Goal: Task Accomplishment & Management: Manage account settings

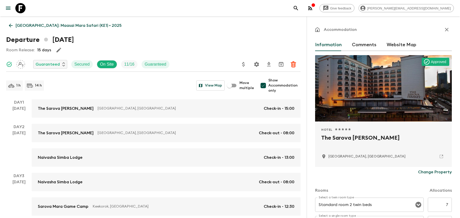
scroll to position [88, 0]
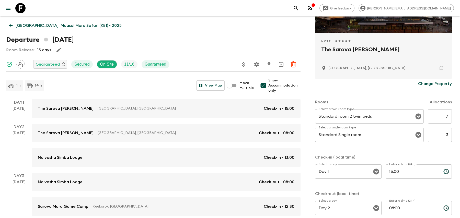
click at [301, 6] on button "search adventures" at bounding box center [296, 8] width 10 height 10
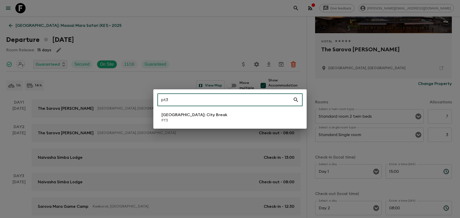
type input "pt3"
click at [231, 123] on li "[GEOGRAPHIC_DATA]: City Break PT3" at bounding box center [229, 117] width 145 height 14
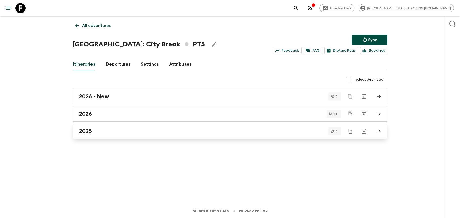
click at [185, 128] on div "2025" at bounding box center [225, 131] width 292 height 7
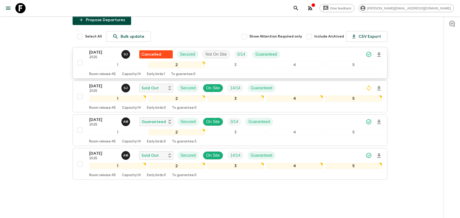
scroll to position [57, 0]
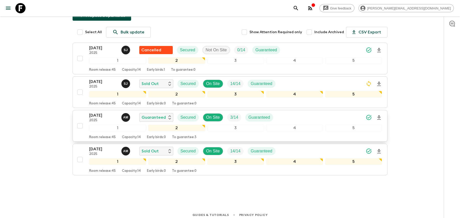
click at [352, 113] on div "[DATE] 2025 A M Guaranteed Secured On Site 3 / 14 Guaranteed" at bounding box center [235, 117] width 293 height 10
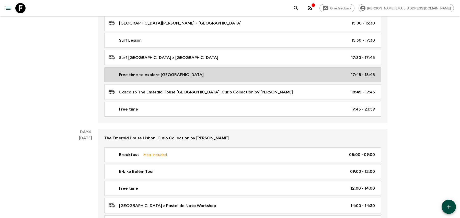
scroll to position [499, 0]
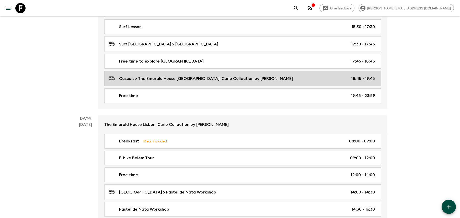
click at [287, 75] on div "Cascais > The Emerald House [GEOGRAPHIC_DATA], Curio Collection by [PERSON_NAME…" at bounding box center [242, 78] width 266 height 7
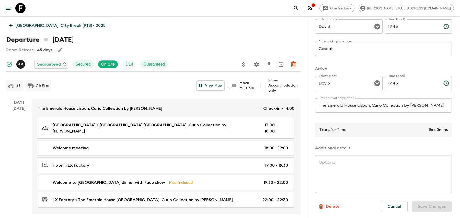
click at [36, 25] on p "[GEOGRAPHIC_DATA]: City Break (PT3) • 2025" at bounding box center [61, 25] width 90 height 6
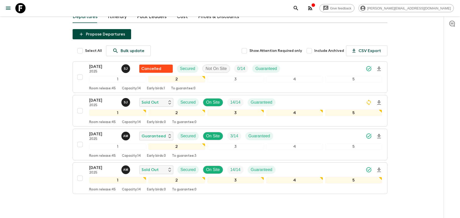
scroll to position [39, 0]
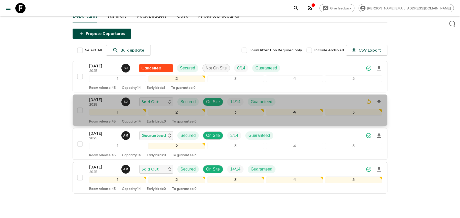
click at [312, 103] on div "[DATE] 2025 [PERSON_NAME] Sold Out Secured On Site 14 / 14 Guaranteed" at bounding box center [235, 102] width 293 height 10
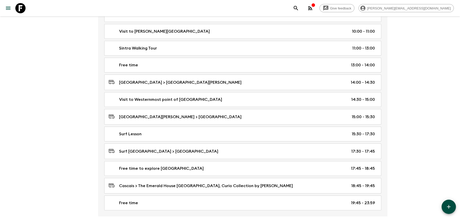
scroll to position [409, 0]
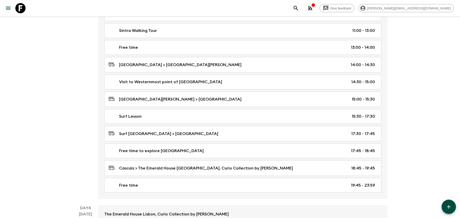
click at [299, 7] on icon "search adventures" at bounding box center [296, 8] width 6 height 6
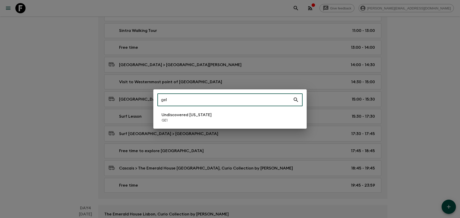
type input "ge1"
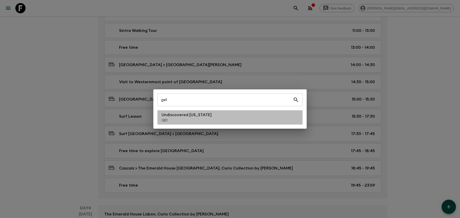
click at [203, 122] on p "GE1" at bounding box center [187, 120] width 50 height 5
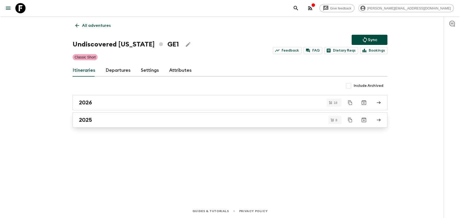
click at [191, 122] on div "2025" at bounding box center [225, 120] width 292 height 7
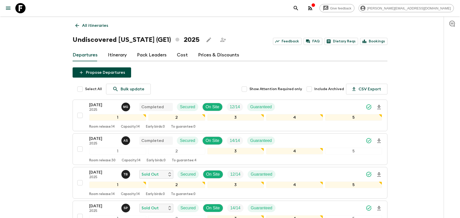
scroll to position [136, 0]
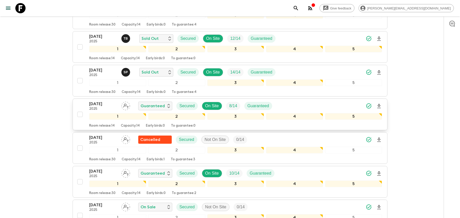
click at [296, 104] on div "[DATE] 2025 Guaranteed Secured On Site 8 / 14 Guaranteed" at bounding box center [235, 106] width 293 height 10
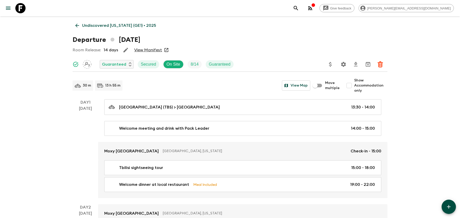
click at [345, 64] on icon "Settings" at bounding box center [343, 64] width 5 height 5
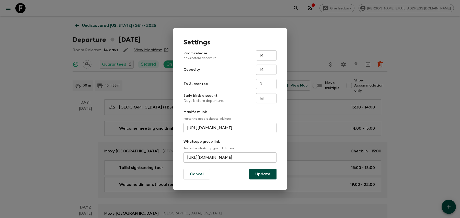
click at [217, 156] on input "[URL][DOMAIN_NAME]" at bounding box center [229, 158] width 93 height 10
click at [318, 24] on div "Settings Room release days before departure 14 ​ Capacity 14 ​ To Guarantee 0 ​…" at bounding box center [230, 109] width 460 height 218
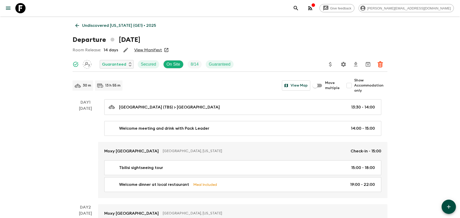
click at [301, 10] on button "search adventures" at bounding box center [296, 8] width 10 height 10
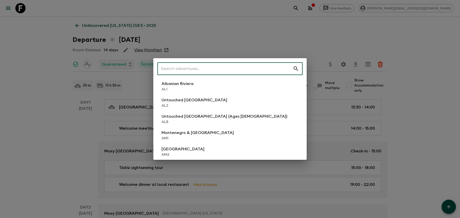
click at [260, 63] on input "text" at bounding box center [224, 69] width 135 height 14
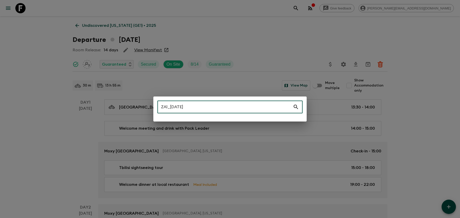
drag, startPoint x: 167, startPoint y: 109, endPoint x: 244, endPoint y: 108, distance: 76.7
click at [244, 108] on input "ZA1_[DATE]" at bounding box center [224, 107] width 135 height 14
type input "ZA1"
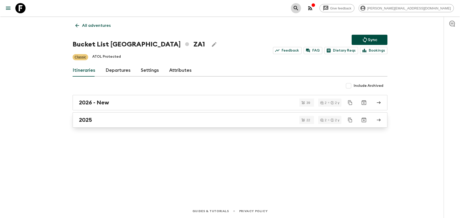
click at [168, 125] on link "2025" at bounding box center [230, 119] width 315 height 15
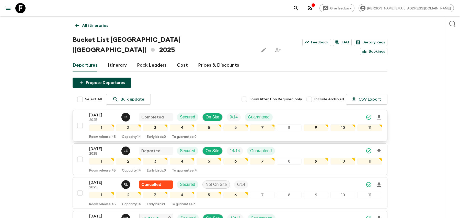
scroll to position [144, 0]
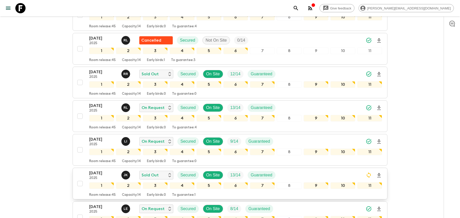
click at [314, 170] on div "[DATE] 2025 J K Sold Out Secured On Site 13 / 14 Guaranteed" at bounding box center [235, 175] width 293 height 10
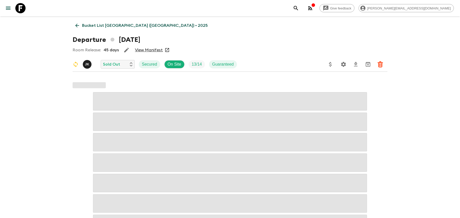
click at [342, 64] on icon "Settings" at bounding box center [343, 64] width 5 height 5
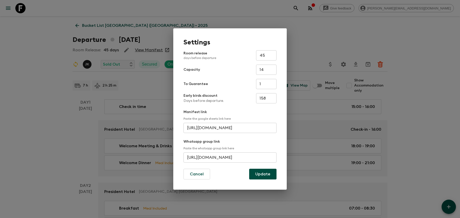
click at [204, 160] on input "[URL][DOMAIN_NAME]" at bounding box center [229, 158] width 93 height 10
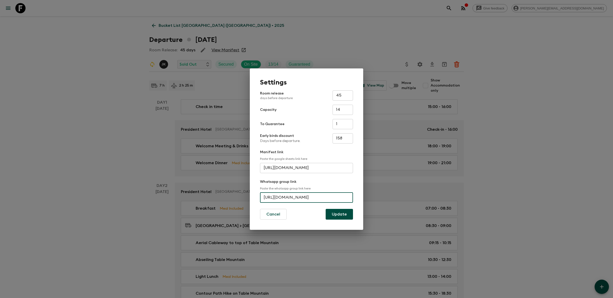
click at [335, 34] on div "Settings Room release days before departure 45 ​ Capacity 14 ​ To Guarantee 1 ​…" at bounding box center [306, 149] width 613 height 298
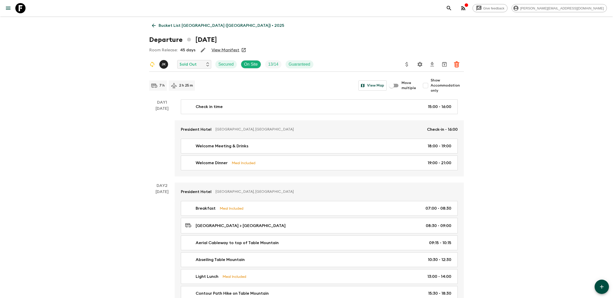
click at [452, 10] on icon "search adventures" at bounding box center [449, 8] width 6 height 6
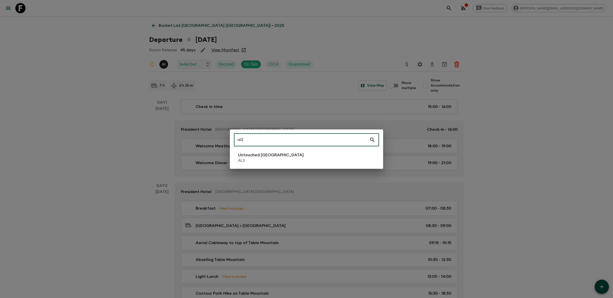
type input "al2"
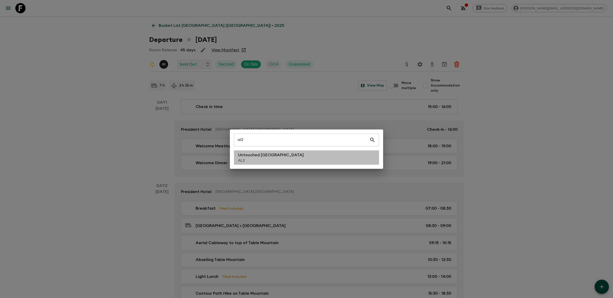
click at [248, 158] on p "Untouched [GEOGRAPHIC_DATA]" at bounding box center [271, 155] width 66 height 6
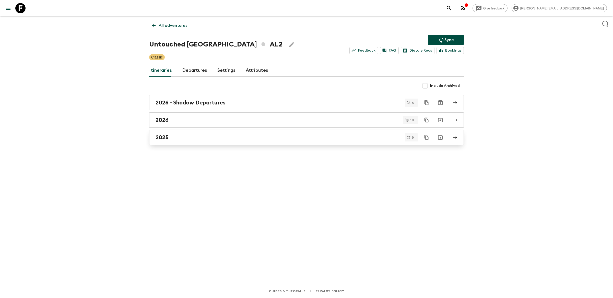
click at [234, 133] on link "2025" at bounding box center [306, 137] width 315 height 15
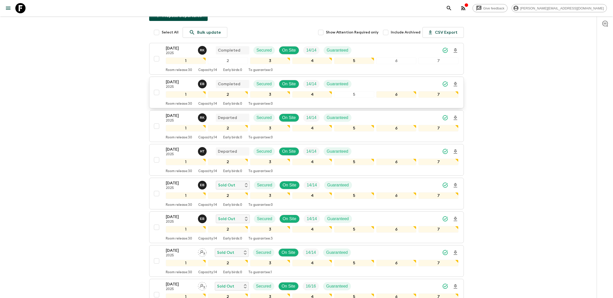
scroll to position [112, 0]
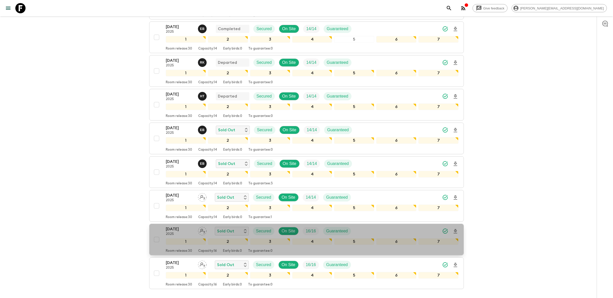
click at [415, 218] on div "[DATE] 2025 Sold Out Secured On Site 16 / 16 Guaranteed" at bounding box center [312, 231] width 293 height 10
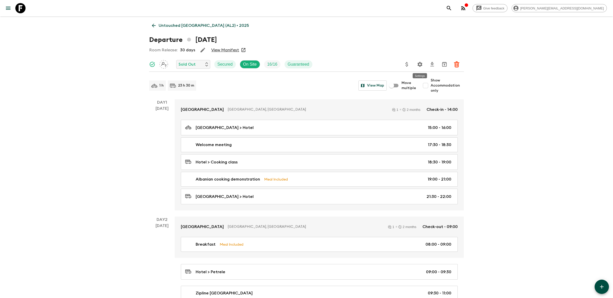
click at [418, 63] on icon "Settings" at bounding box center [420, 64] width 6 height 6
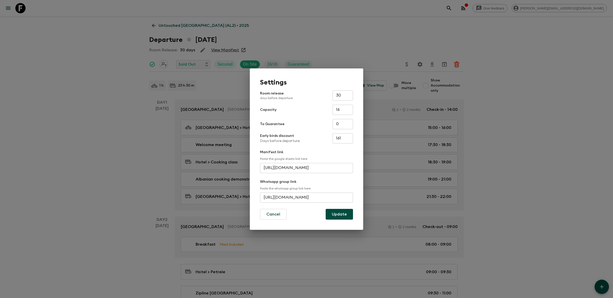
click at [294, 199] on input "[URL][DOMAIN_NAME]" at bounding box center [306, 198] width 93 height 10
click at [409, 52] on div "Settings Room release days before departure 30 ​ Capacity 16 ​ To Guarantee 0 ​…" at bounding box center [306, 149] width 613 height 298
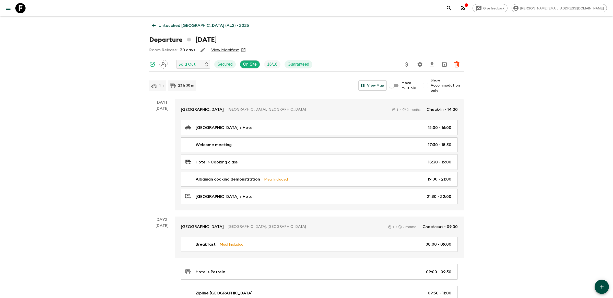
click at [451, 7] on icon "search adventures" at bounding box center [449, 8] width 4 height 4
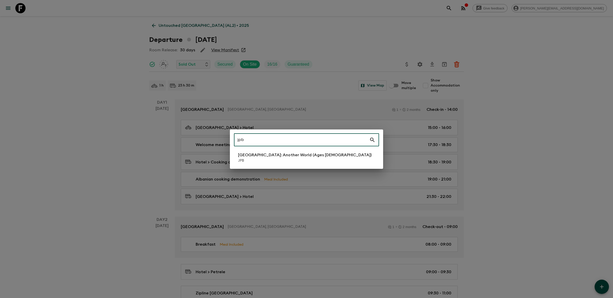
type input "jpb"
click at [325, 154] on li "[GEOGRAPHIC_DATA]: Another World (Ages [DEMOGRAPHIC_DATA]) JPB" at bounding box center [306, 158] width 145 height 14
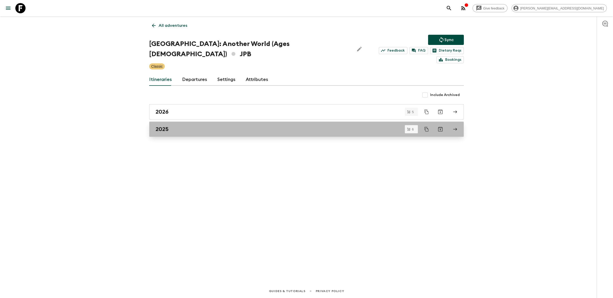
click at [227, 126] on div "2025" at bounding box center [302, 129] width 292 height 7
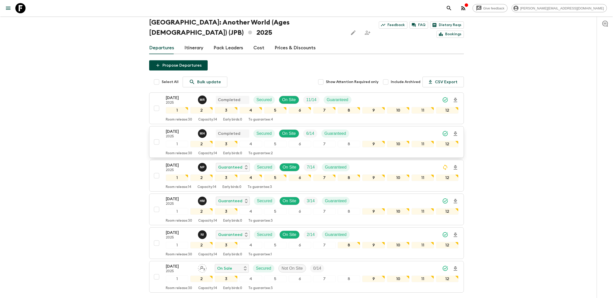
scroll to position [50, 0]
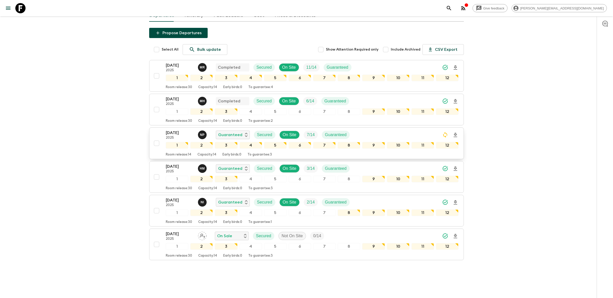
click at [357, 130] on div "[DATE] 2025 N P Guaranteed Secured On Site 7 / 14 Guaranteed" at bounding box center [312, 135] width 293 height 10
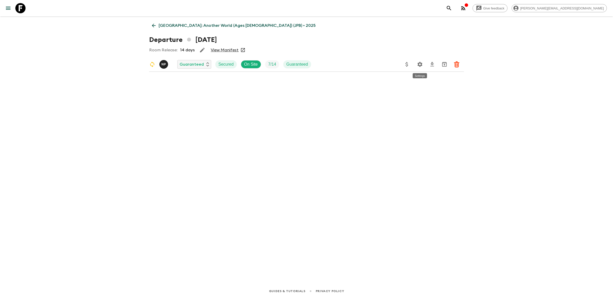
click at [422, 65] on icon "Settings" at bounding box center [420, 64] width 5 height 5
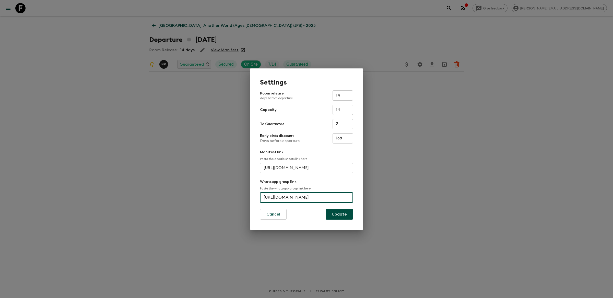
click at [307, 200] on input "[URL][DOMAIN_NAME]" at bounding box center [306, 198] width 93 height 10
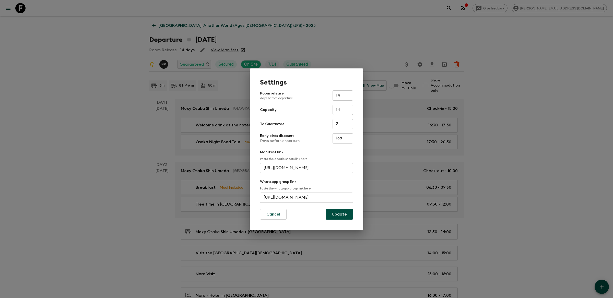
click at [460, 17] on div "Settings Room release days before departure 14 ​ Capacity 14 ​ To Guarantee 3 ​…" at bounding box center [306, 149] width 613 height 298
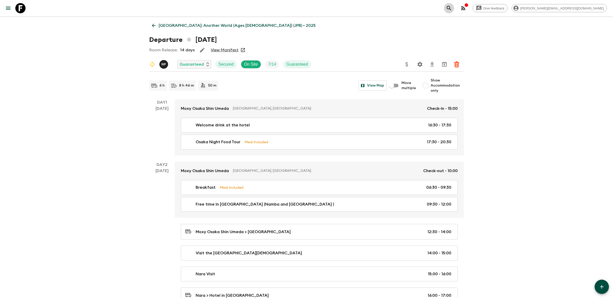
click at [451, 10] on icon "search adventures" at bounding box center [449, 8] width 4 height 4
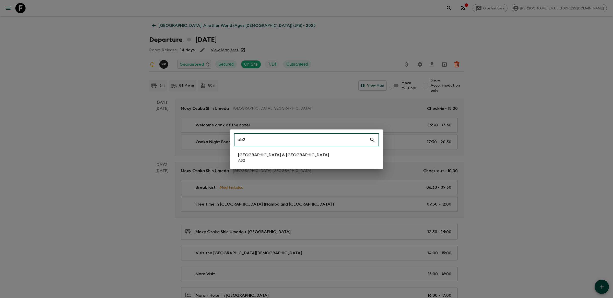
type input "ab2"
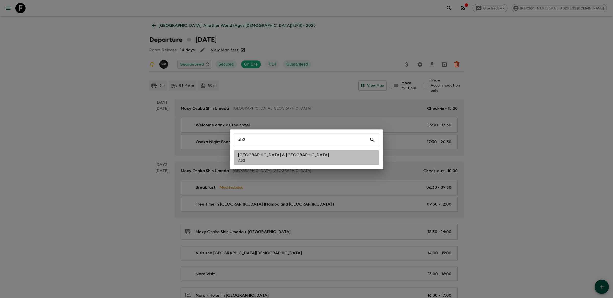
click at [290, 157] on li "Argentina & [GEOGRAPHIC_DATA] AB2" at bounding box center [306, 158] width 145 height 14
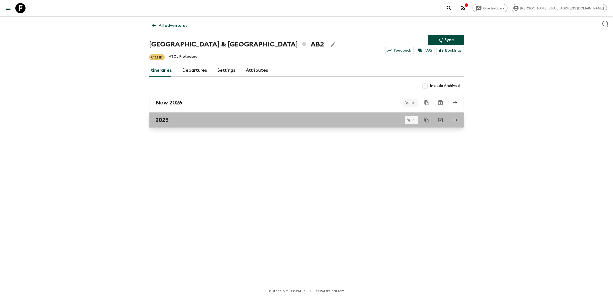
click at [295, 120] on div "2025" at bounding box center [302, 120] width 292 height 7
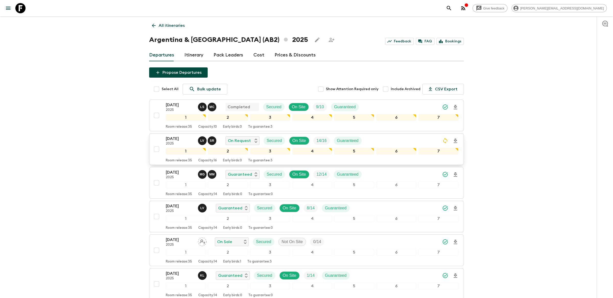
click at [401, 140] on div "[DATE] 2025 L V S R On Request Secured On Site 14 / 16 Guaranteed" at bounding box center [312, 141] width 293 height 10
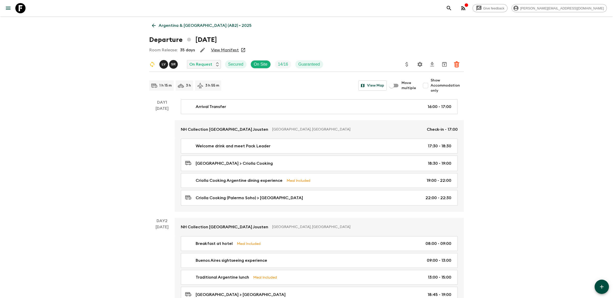
click at [419, 61] on button "Settings" at bounding box center [420, 64] width 10 height 10
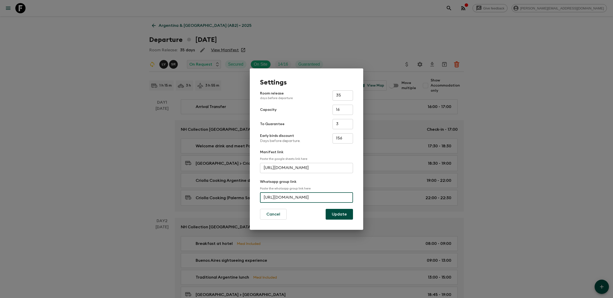
click at [300, 200] on input "[URL][DOMAIN_NAME]" at bounding box center [306, 198] width 93 height 10
click at [460, 17] on div "Settings Room release days before departure 35 ​ Capacity 16 ​ To Guarantee 3 ​…" at bounding box center [306, 149] width 613 height 298
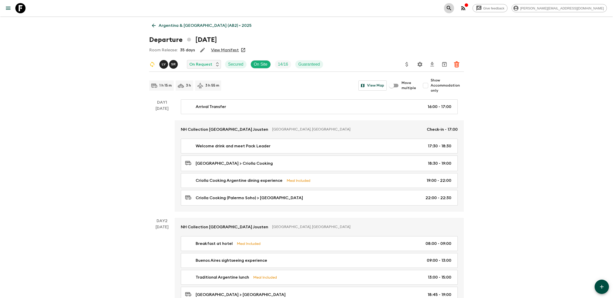
click at [452, 8] on icon "search adventures" at bounding box center [449, 8] width 6 height 6
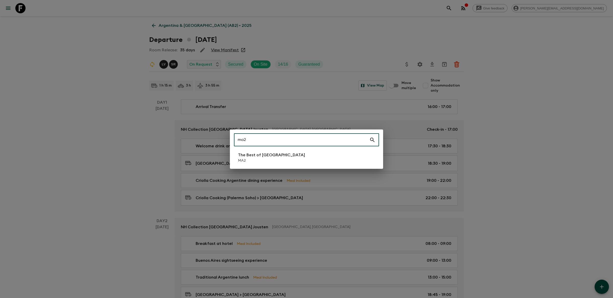
type input "ma2"
click at [322, 160] on li "The Best of [GEOGRAPHIC_DATA] MA2" at bounding box center [306, 158] width 145 height 14
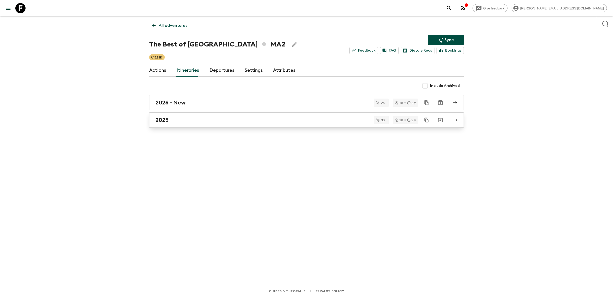
click at [303, 123] on div "2025" at bounding box center [302, 120] width 292 height 7
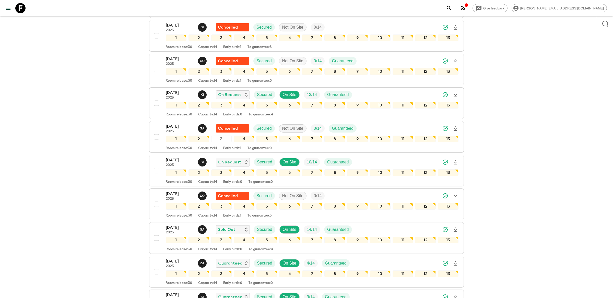
scroll to position [540, 0]
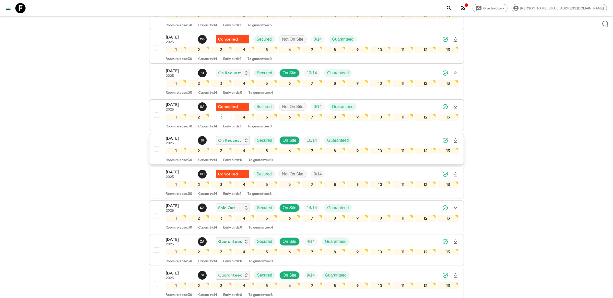
click at [380, 146] on div "[DATE] 2025 S I On Request Secured On Site 10 / 14 Guaranteed" at bounding box center [312, 140] width 293 height 10
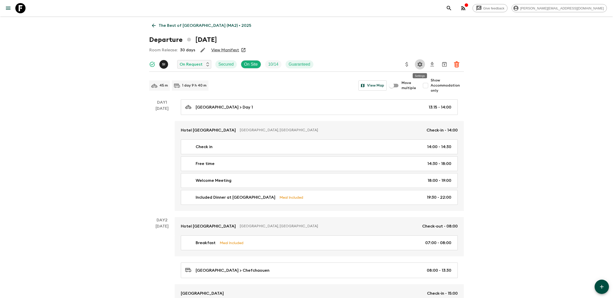
click at [420, 64] on icon "Settings" at bounding box center [420, 64] width 6 height 6
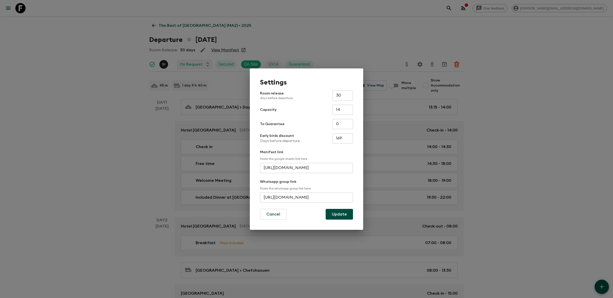
click at [323, 195] on input "[URL][DOMAIN_NAME]" at bounding box center [306, 198] width 93 height 10
click at [328, 36] on div "Settings Room release days before departure 30 ​ Capacity 14 ​ To Guarantee 0 ​…" at bounding box center [306, 149] width 613 height 298
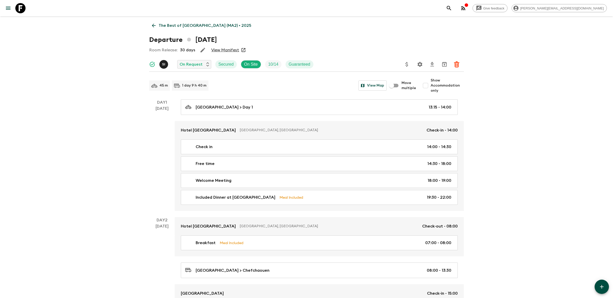
click at [452, 9] on icon "search adventures" at bounding box center [449, 8] width 6 height 6
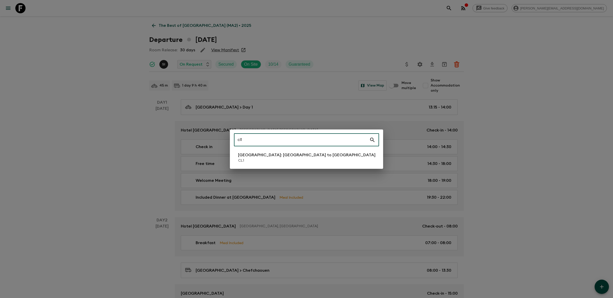
type input "cl1"
click at [248, 162] on p "CL1" at bounding box center [306, 160] width 137 height 5
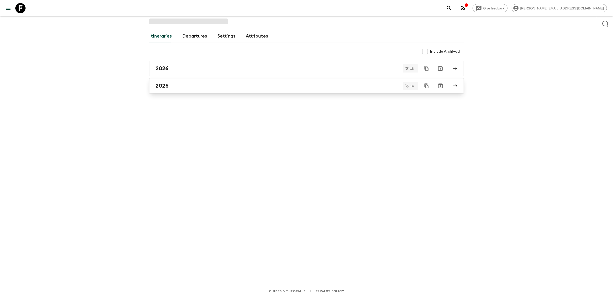
click at [304, 86] on div "2025" at bounding box center [302, 86] width 292 height 7
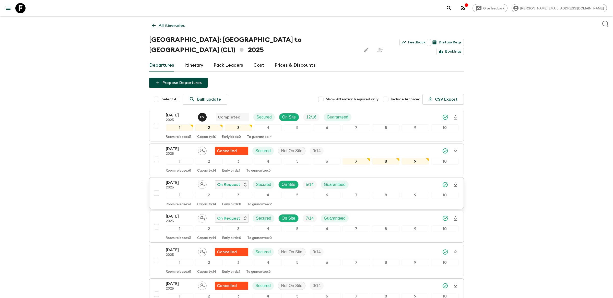
click at [382, 180] on div "[DATE] 2025 On Request Secured On Site 5 / 14 Guaranteed" at bounding box center [312, 185] width 293 height 10
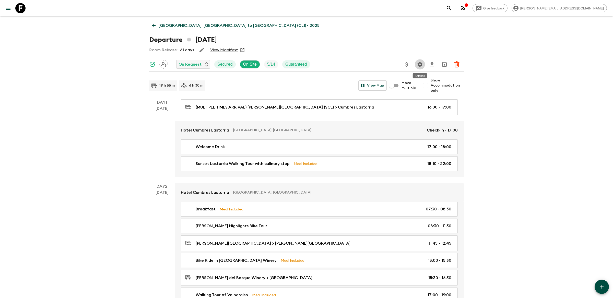
click at [420, 61] on icon "Settings" at bounding box center [420, 64] width 6 height 6
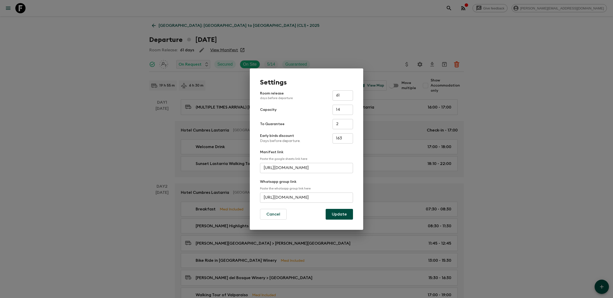
click at [286, 197] on input "[URL][DOMAIN_NAME]" at bounding box center [306, 198] width 93 height 10
click at [460, 6] on div "Settings Room release days before departure 61 ​ Capacity 14 ​ To Guarantee 2 ​…" at bounding box center [306, 149] width 613 height 298
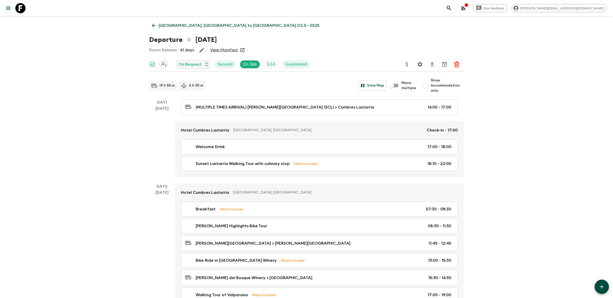
click at [452, 9] on icon "search adventures" at bounding box center [449, 8] width 6 height 6
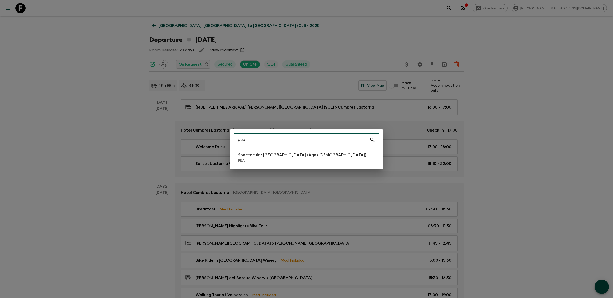
type input "pea"
click at [289, 157] on p "Spectacular [GEOGRAPHIC_DATA] (Ages [DEMOGRAPHIC_DATA])" at bounding box center [302, 155] width 128 height 6
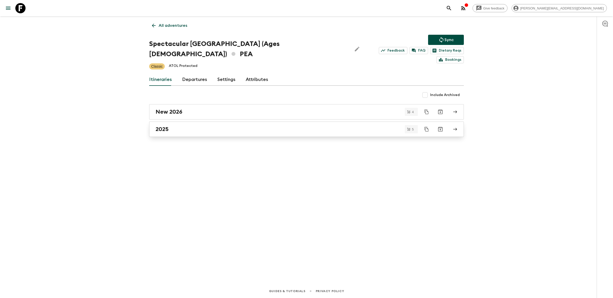
click at [295, 126] on div "2025" at bounding box center [302, 129] width 292 height 7
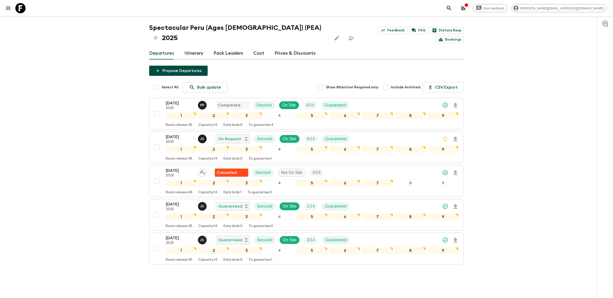
scroll to position [15, 0]
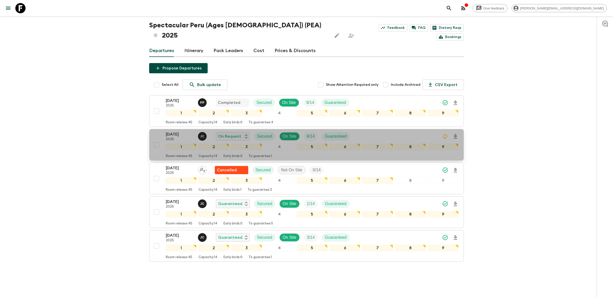
click at [364, 131] on div "[DATE] 2025 [PERSON_NAME] On Request Secured On Site 6 / 14 Guaranteed" at bounding box center [312, 136] width 293 height 10
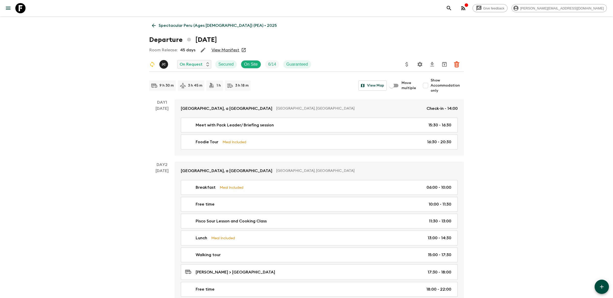
click at [421, 66] on icon "Settings" at bounding box center [420, 64] width 5 height 5
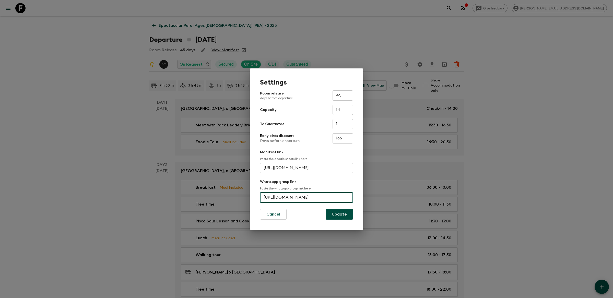
click at [320, 199] on input "[URL][DOMAIN_NAME]" at bounding box center [306, 198] width 93 height 10
click at [304, 47] on div "Settings Room release days before departure 45 ​ Capacity 14 ​ To Guarantee 1 ​…" at bounding box center [306, 149] width 613 height 298
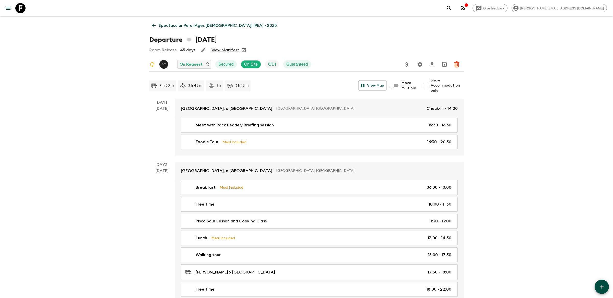
click at [452, 5] on icon "search adventures" at bounding box center [449, 8] width 6 height 6
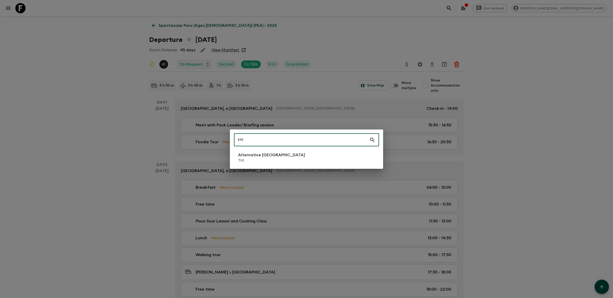
type input "th1"
click at [281, 156] on li "Alternative [GEOGRAPHIC_DATA] TH1" at bounding box center [306, 158] width 145 height 14
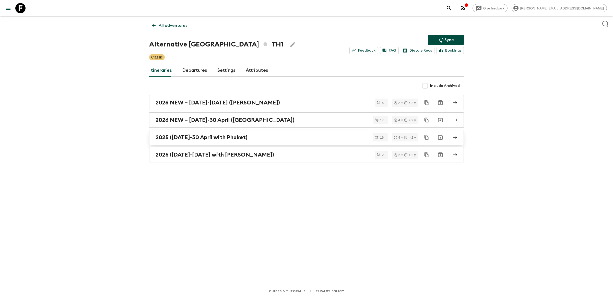
click at [280, 140] on div "2025 ([DATE]-30 April with Phuket)" at bounding box center [302, 137] width 292 height 7
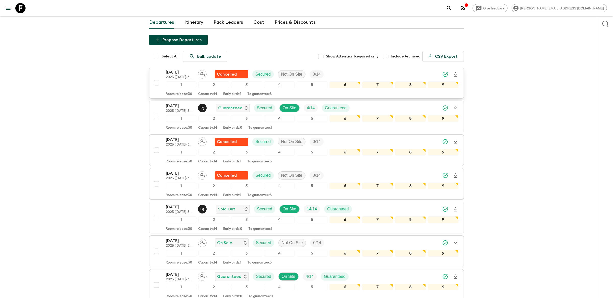
scroll to position [41, 0]
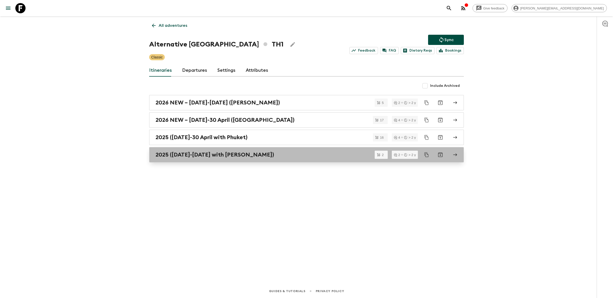
click at [266, 156] on h2 "2025 ([DATE]-[DATE] with [PERSON_NAME])" at bounding box center [215, 155] width 119 height 7
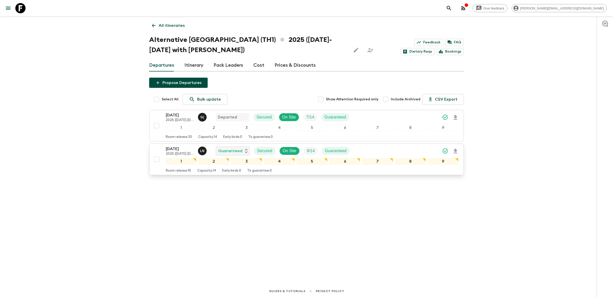
click at [377, 147] on div "[DATE] 2025 ([DATE]-[DATE] with Koh Samui) L N Guaranteed Secured On Site 9 / 1…" at bounding box center [312, 151] width 293 height 10
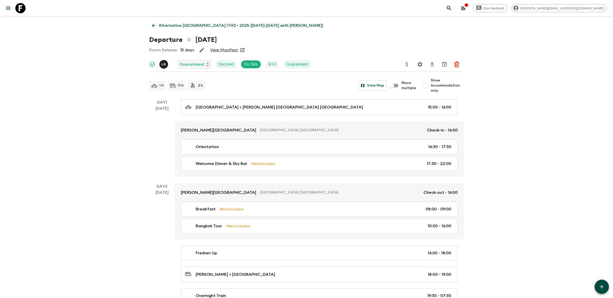
click at [422, 61] on icon "Settings" at bounding box center [420, 64] width 6 height 6
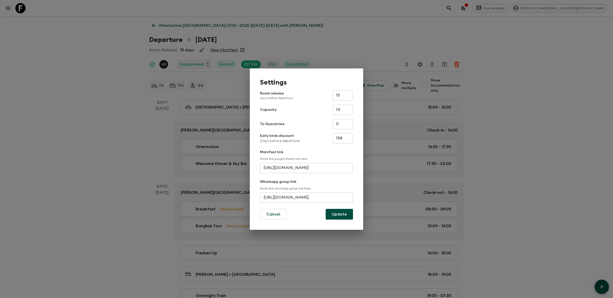
click at [286, 202] on input "[URL][DOMAIN_NAME]" at bounding box center [306, 198] width 93 height 10
click at [460, 11] on div "Settings Room release days before departure 15 ​ Capacity 14 ​ To Guarantee 0 ​…" at bounding box center [306, 149] width 613 height 298
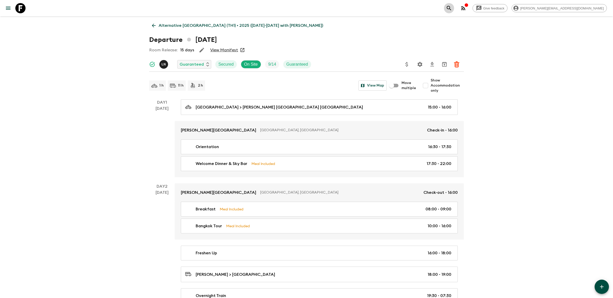
click at [452, 11] on icon "search adventures" at bounding box center [449, 8] width 6 height 6
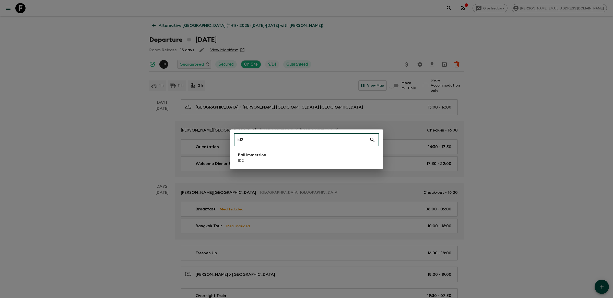
type input "id2"
click at [361, 156] on li "Bali Immersion ID2" at bounding box center [306, 158] width 145 height 14
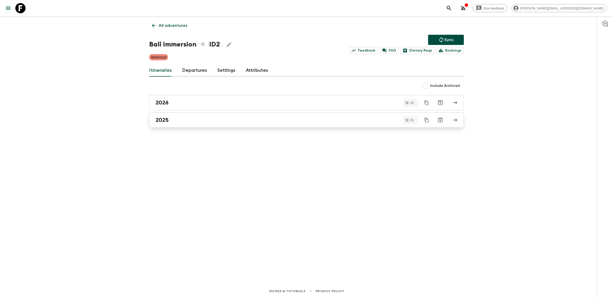
click at [365, 121] on div "2025" at bounding box center [302, 120] width 292 height 7
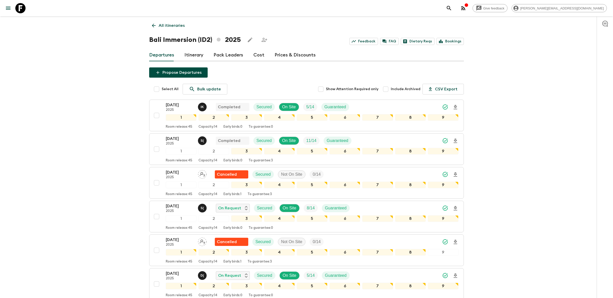
scroll to position [127, 0]
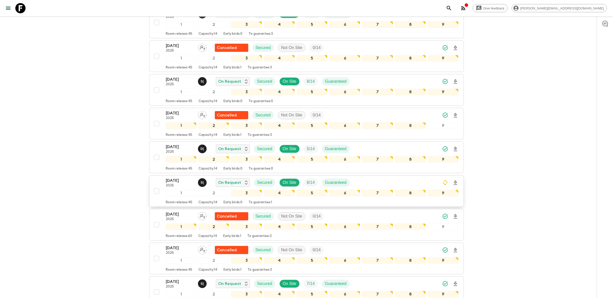
click at [360, 180] on div "[DATE] 2025 S ( On Request Secured On Site 6 / 14 Guaranteed" at bounding box center [312, 183] width 293 height 10
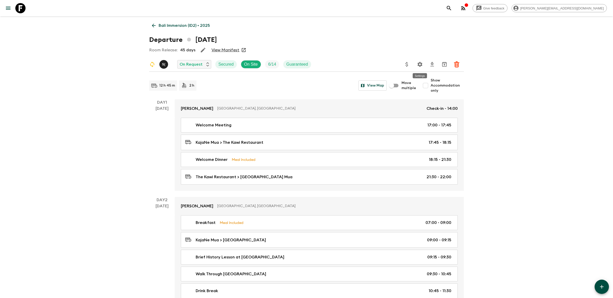
click at [417, 62] on icon "Settings" at bounding box center [420, 64] width 6 height 6
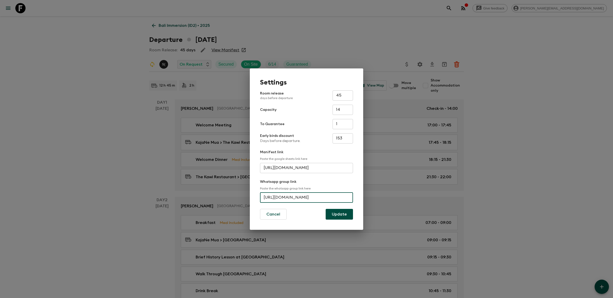
click at [328, 193] on input "[URL][DOMAIN_NAME]" at bounding box center [306, 198] width 93 height 10
click at [320, 40] on div "Settings Room release days before departure 45 ​ Capacity 14 ​ To Guarantee 1 ​…" at bounding box center [306, 149] width 613 height 298
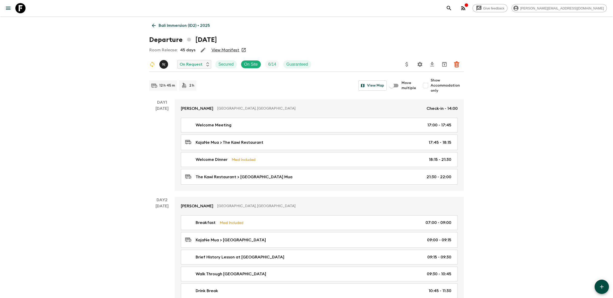
click at [452, 8] on icon "search adventures" at bounding box center [449, 8] width 6 height 6
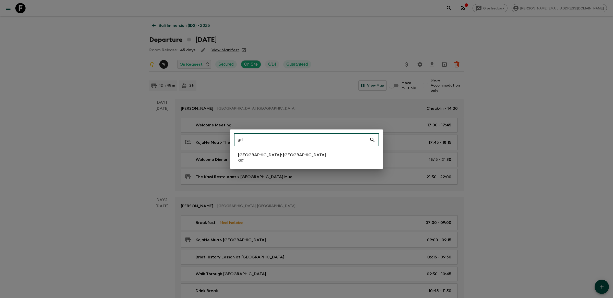
type input "gr1"
click at [291, 149] on div "gr1 ​ [GEOGRAPHIC_DATA]: [GEOGRAPHIC_DATA] GR1" at bounding box center [306, 149] width 153 height 39
click at [292, 154] on p "[GEOGRAPHIC_DATA]: [GEOGRAPHIC_DATA]" at bounding box center [282, 155] width 88 height 6
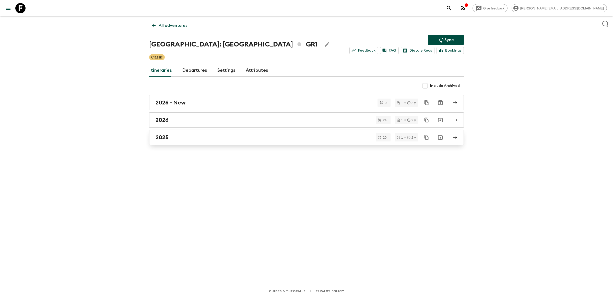
click at [296, 136] on div "2025" at bounding box center [302, 137] width 292 height 7
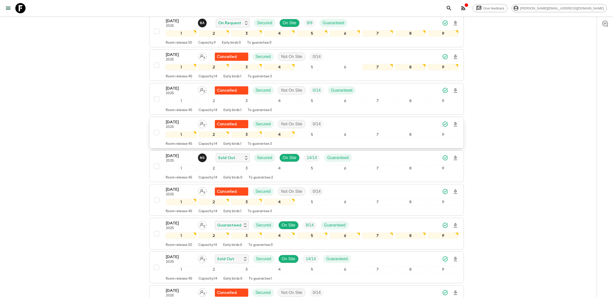
scroll to position [444, 0]
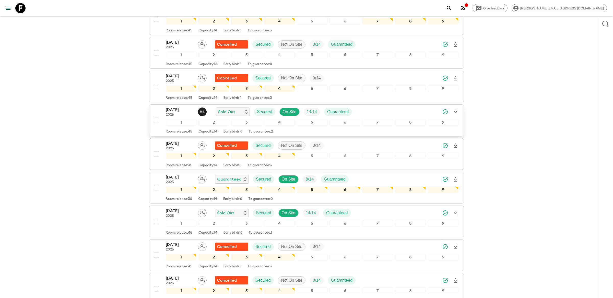
click at [384, 107] on div "[DATE] 2025 M S Sold Out Secured On Site 14 / 14 Guaranteed" at bounding box center [312, 112] width 293 height 10
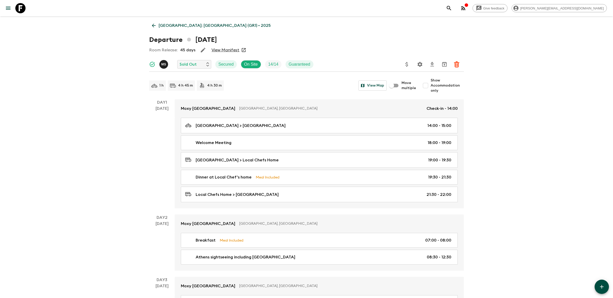
click at [422, 63] on icon "Settings" at bounding box center [420, 64] width 5 height 5
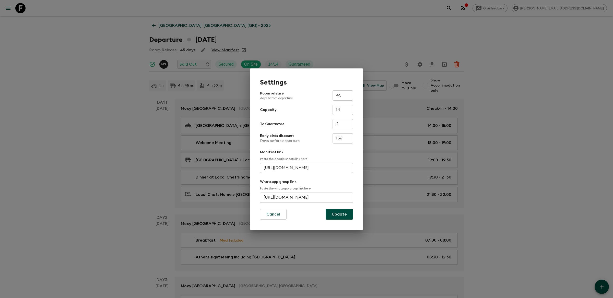
click at [320, 197] on input "[URL][DOMAIN_NAME]" at bounding box center [306, 198] width 93 height 10
click at [376, 45] on div "Settings Room release days before departure 45 ​ Capacity 14 ​ To Guarantee 2 ​…" at bounding box center [306, 149] width 613 height 298
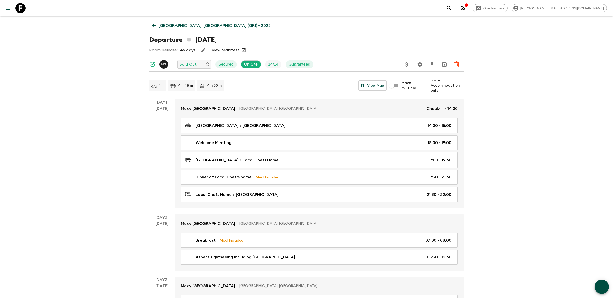
click at [454, 11] on button "search adventures" at bounding box center [449, 8] width 10 height 10
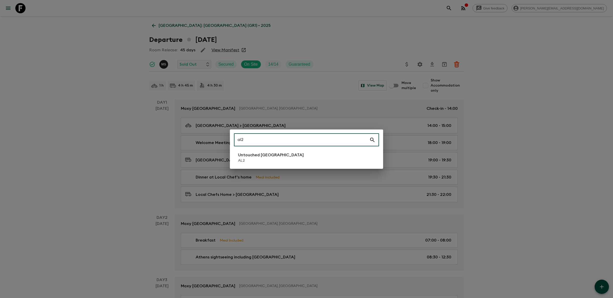
type input "al2"
click at [363, 162] on li "Untouched [GEOGRAPHIC_DATA] AL2" at bounding box center [306, 158] width 145 height 14
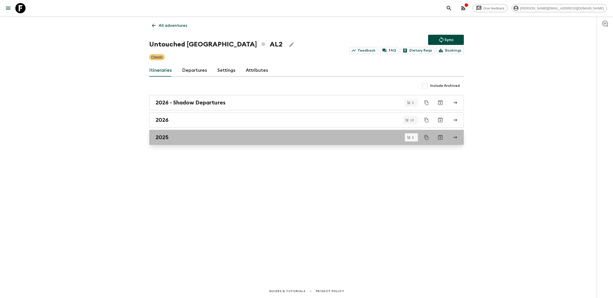
click at [280, 137] on div "2025" at bounding box center [302, 137] width 292 height 7
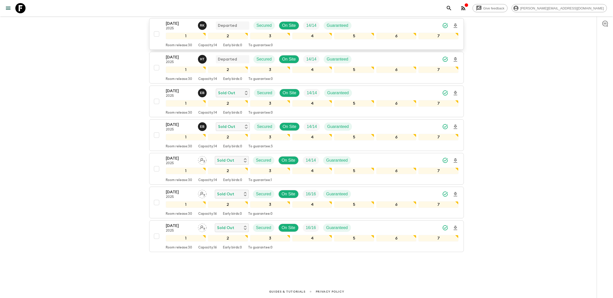
scroll to position [152, 0]
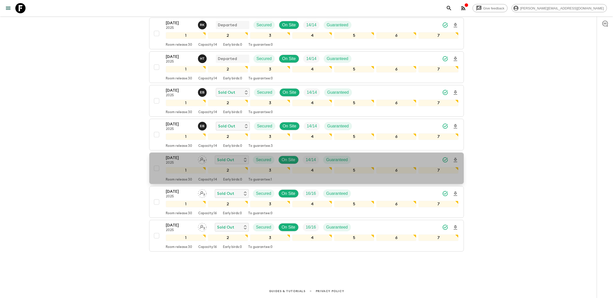
click at [371, 158] on div "[DATE] 2025 Sold Out Secured On Site 14 / 14 Guaranteed" at bounding box center [312, 160] width 293 height 10
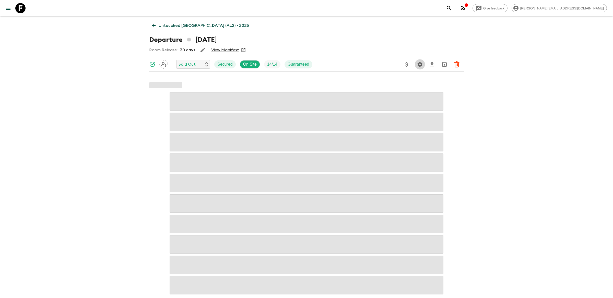
click at [421, 64] on icon "Settings" at bounding box center [420, 64] width 5 height 5
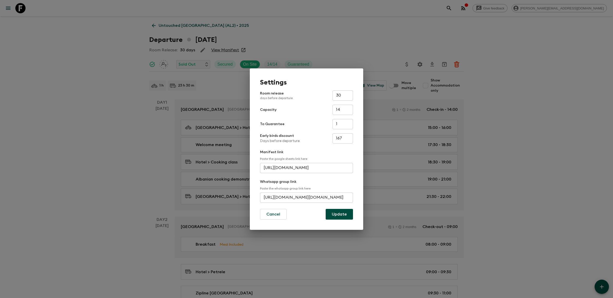
click at [303, 193] on input "[URL][DOMAIN_NAME][DOMAIN_NAME]" at bounding box center [306, 198] width 93 height 10
click at [321, 197] on input "[URL][DOMAIN_NAME][DOMAIN_NAME]" at bounding box center [306, 198] width 93 height 10
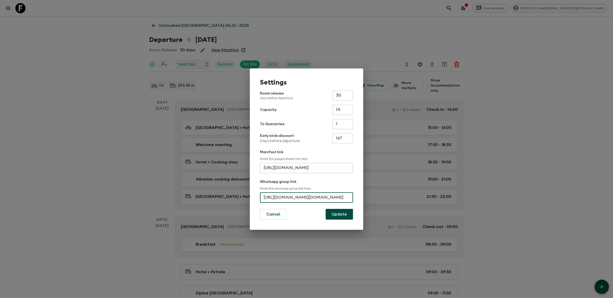
drag, startPoint x: 334, startPoint y: 197, endPoint x: 354, endPoint y: 197, distance: 19.9
click at [354, 197] on div "Settings Room release days before departure 30 ​ Capacity 14 ​ To Guarantee 1 ​…" at bounding box center [306, 149] width 113 height 162
click at [339, 201] on input "[URL][DOMAIN_NAME][DOMAIN_NAME]" at bounding box center [306, 198] width 93 height 10
drag, startPoint x: 350, startPoint y: 198, endPoint x: 306, endPoint y: 198, distance: 44.2
click at [306, 198] on input "[URL][DOMAIN_NAME][DOMAIN_NAME]" at bounding box center [306, 198] width 93 height 10
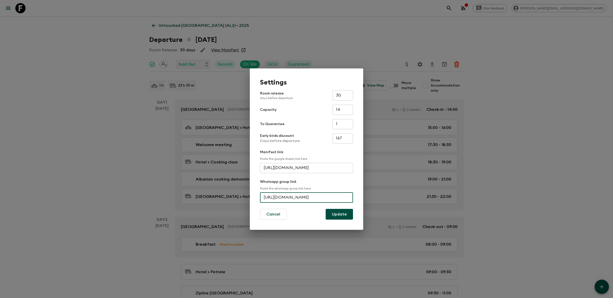
scroll to position [0, 24]
click at [307, 201] on input "[URL][DOMAIN_NAME]" at bounding box center [306, 198] width 93 height 10
type input "[URL][DOMAIN_NAME]"
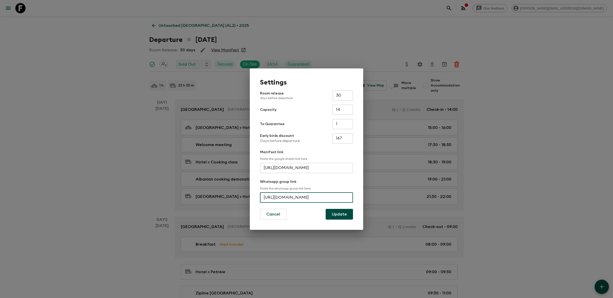
scroll to position [0, 0]
click at [347, 214] on button "Update" at bounding box center [339, 214] width 27 height 11
click at [341, 213] on button "Update" at bounding box center [339, 214] width 27 height 11
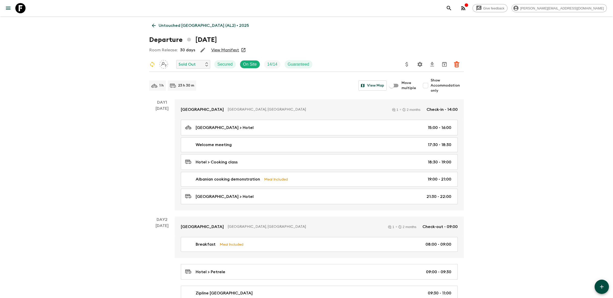
click at [452, 7] on icon "search adventures" at bounding box center [449, 8] width 6 height 6
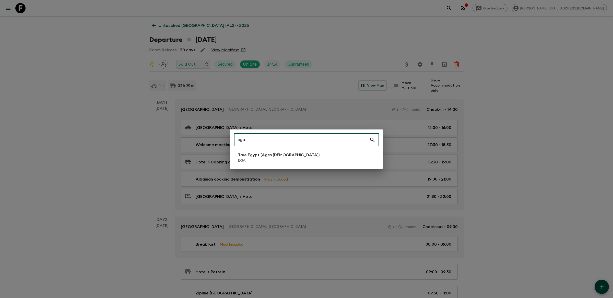
type input "ega"
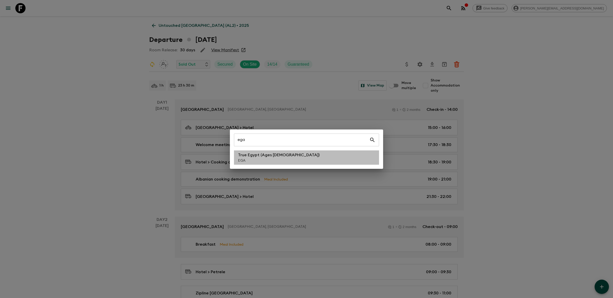
click at [268, 154] on p "True Egypt (Ages [DEMOGRAPHIC_DATA])" at bounding box center [279, 155] width 82 height 6
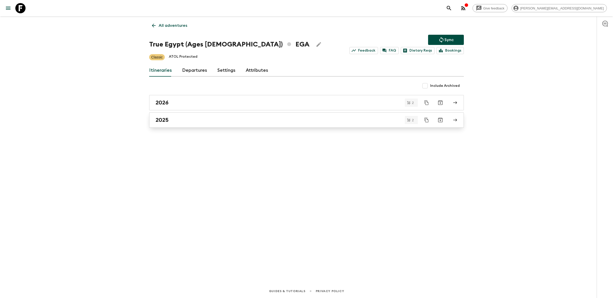
click at [278, 119] on div "2025" at bounding box center [302, 120] width 292 height 7
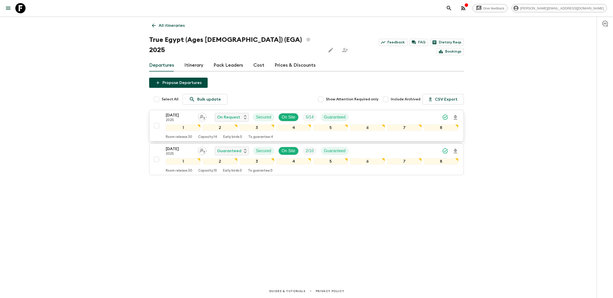
click at [382, 112] on div "[DATE] 2025 On Request Secured On Site 5 / 14 Guaranteed" at bounding box center [312, 117] width 293 height 10
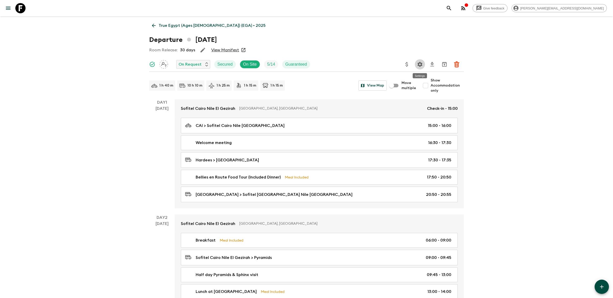
click at [422, 63] on icon "Settings" at bounding box center [420, 64] width 6 height 6
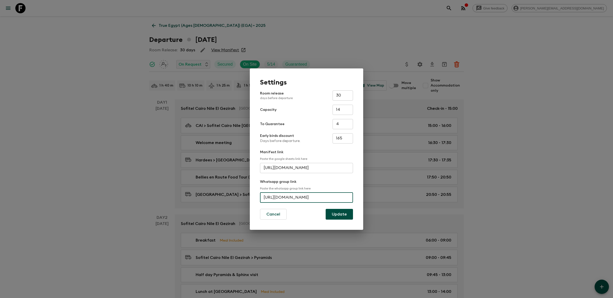
click at [290, 197] on input "[URL][DOMAIN_NAME]" at bounding box center [306, 198] width 93 height 10
click at [460, 8] on div "Settings Room release days before departure 30 ​ Capacity 14 ​ To Guarantee 4 ​…" at bounding box center [306, 149] width 613 height 298
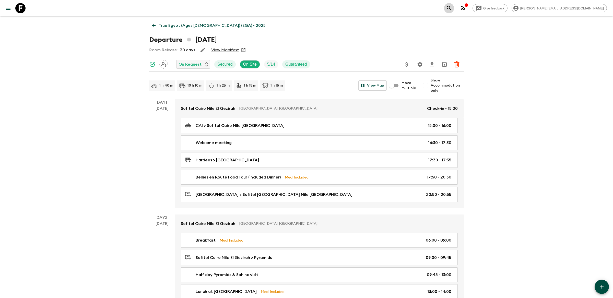
click at [452, 9] on icon "search adventures" at bounding box center [449, 8] width 6 height 6
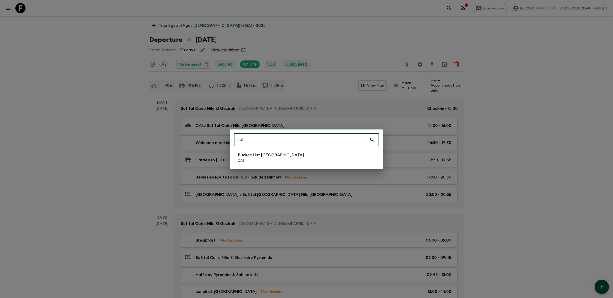
type input "za1"
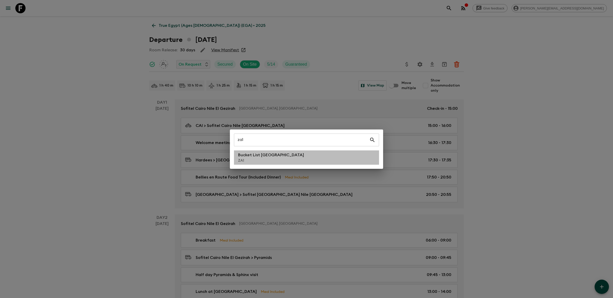
click at [321, 158] on li "Bucket List [GEOGRAPHIC_DATA] ZA1" at bounding box center [306, 158] width 145 height 14
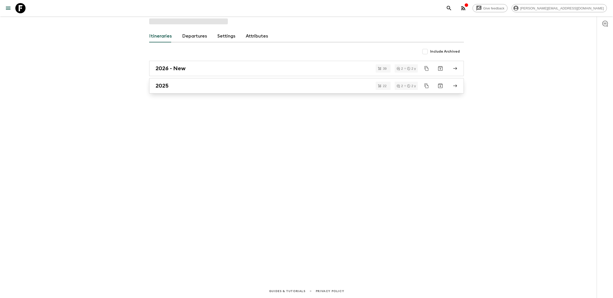
click at [282, 89] on link "2025" at bounding box center [306, 85] width 315 height 15
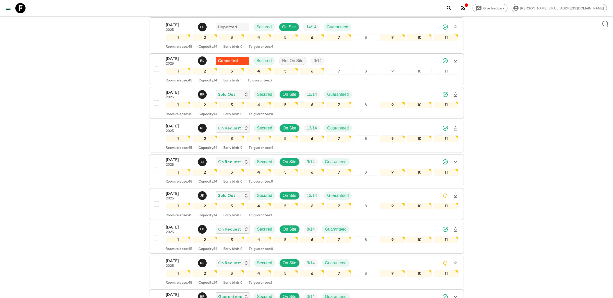
scroll to position [133, 0]
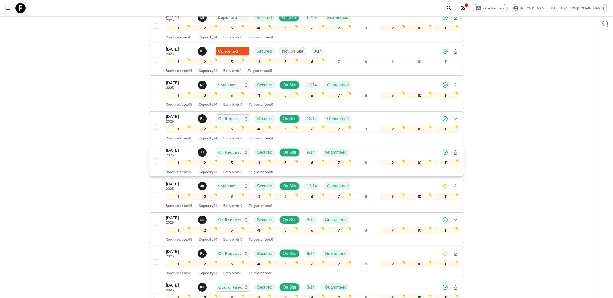
click at [369, 147] on div "[DATE] 2025 L I On Request Secured On Site 9 / 14 Guaranteed" at bounding box center [312, 152] width 293 height 10
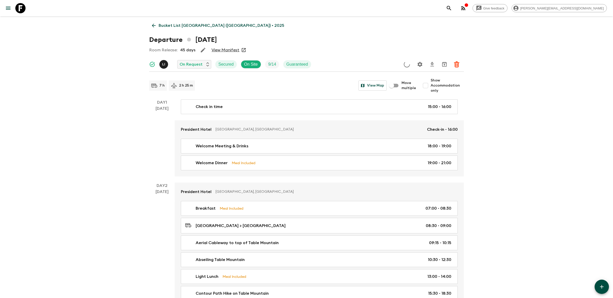
click at [421, 66] on icon "Settings" at bounding box center [420, 64] width 5 height 5
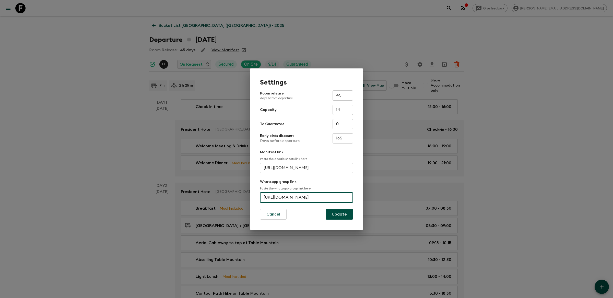
click at [315, 199] on input "[URL][DOMAIN_NAME]" at bounding box center [306, 198] width 93 height 10
click at [389, 33] on div "Settings Room release days before departure 45 ​ Capacity 14 ​ To Guarantee 0 ​…" at bounding box center [306, 149] width 613 height 298
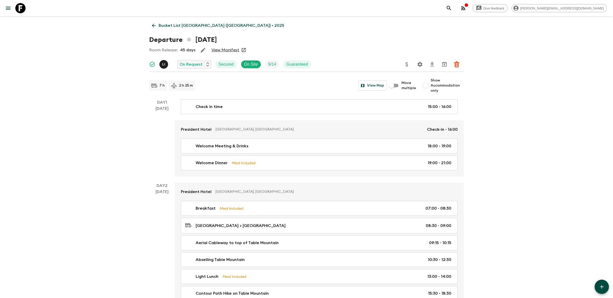
click at [452, 6] on icon "search adventures" at bounding box center [449, 8] width 6 height 6
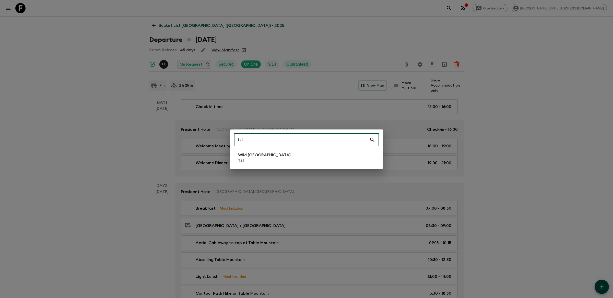
type input "tz1"
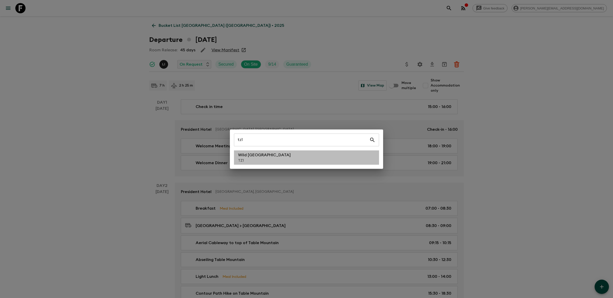
click at [306, 163] on li "Wild Tanzania TZ1" at bounding box center [306, 158] width 145 height 14
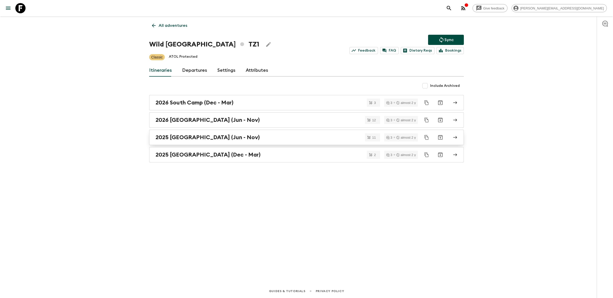
click at [307, 140] on div "2025 [GEOGRAPHIC_DATA] (Jun - Nov)" at bounding box center [302, 137] width 292 height 7
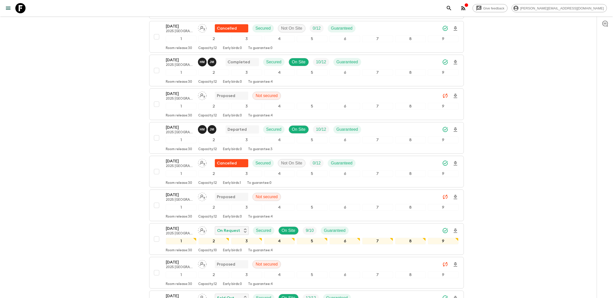
scroll to position [219, 0]
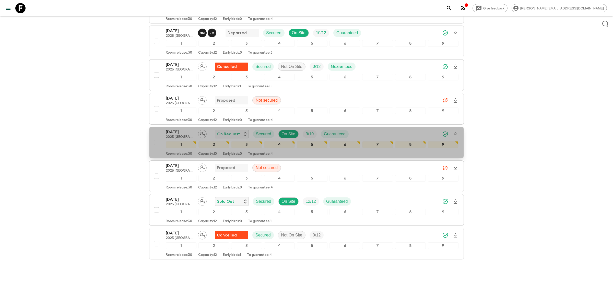
click at [371, 129] on div "[DATE] 2025 [GEOGRAPHIC_DATA] (Jun - Nov) On Request Secured On Site 9 / 10 Gua…" at bounding box center [312, 134] width 293 height 10
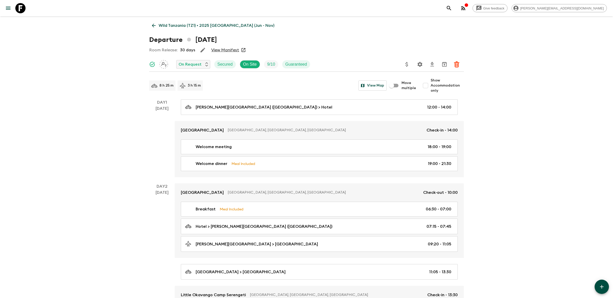
click at [424, 63] on button "Settings" at bounding box center [420, 64] width 10 height 10
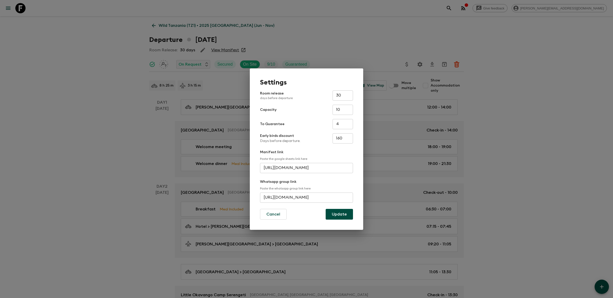
click at [322, 201] on input "[URL][DOMAIN_NAME]" at bounding box center [306, 198] width 93 height 10
click at [352, 50] on div "Settings Room release days before departure 30 ​ Capacity 10 ​ To Guarantee 4 ​…" at bounding box center [306, 149] width 613 height 298
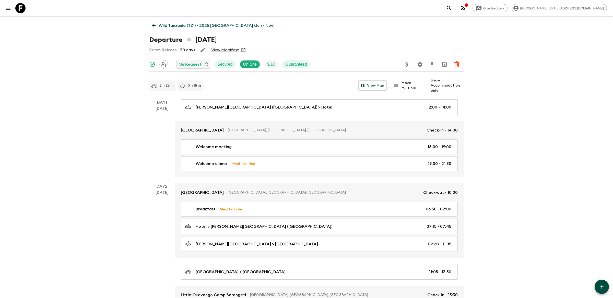
click at [452, 9] on icon "search adventures" at bounding box center [449, 8] width 6 height 6
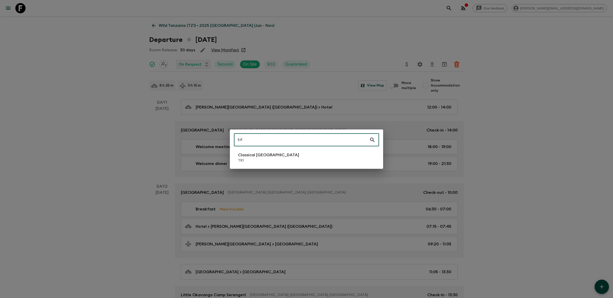
type input "tr1"
click at [331, 165] on div "tr1 ​ Classical Türkiye TR1" at bounding box center [306, 149] width 153 height 39
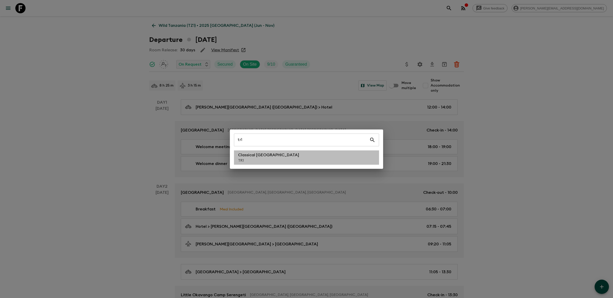
click at [331, 160] on li "Classical Türkiye TR1" at bounding box center [306, 158] width 145 height 14
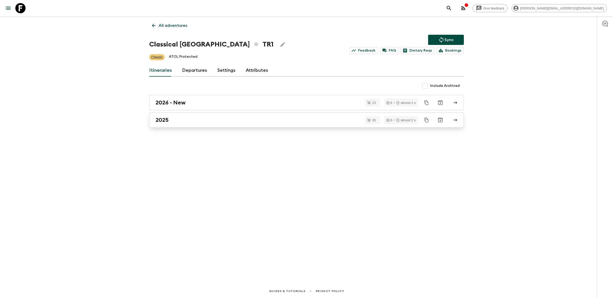
click at [323, 123] on div "2025" at bounding box center [302, 120] width 292 height 7
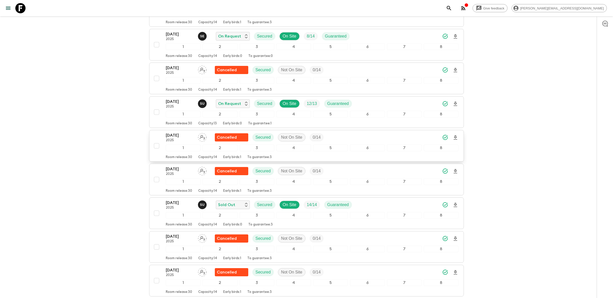
scroll to position [754, 0]
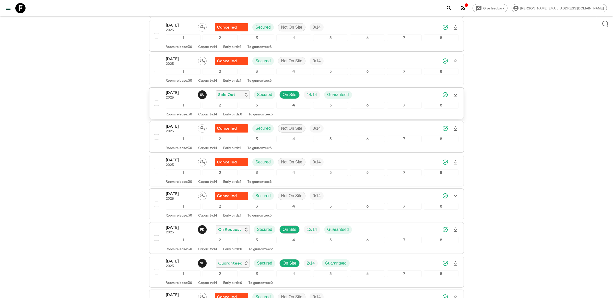
click at [378, 100] on div "[DATE] 2025 S U Sold Out Secured On Site 14 / 14 Guaranteed" at bounding box center [312, 95] width 293 height 10
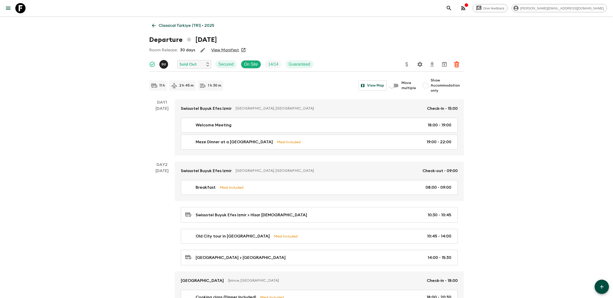
click at [420, 68] on button "Settings" at bounding box center [420, 64] width 10 height 10
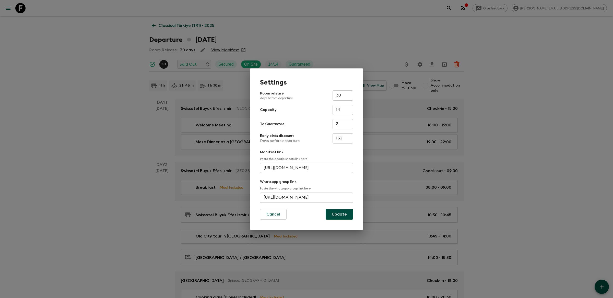
click at [305, 194] on input "[URL][DOMAIN_NAME]" at bounding box center [306, 198] width 93 height 10
click at [370, 33] on div "Settings Room release days before departure 30 ​ Capacity 14 ​ To Guarantee 3 ​…" at bounding box center [306, 149] width 613 height 298
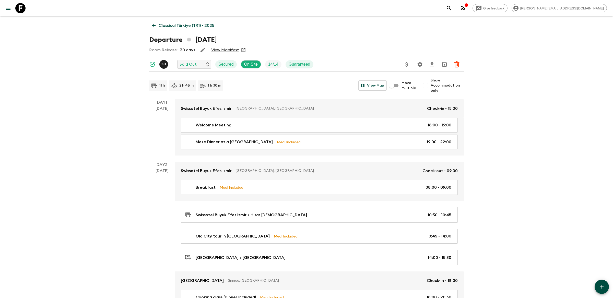
click at [460, 14] on div "Give feedback [PERSON_NAME][EMAIL_ADDRESS][DOMAIN_NAME]" at bounding box center [306, 8] width 613 height 16
click at [451, 8] on icon "search adventures" at bounding box center [449, 8] width 4 height 4
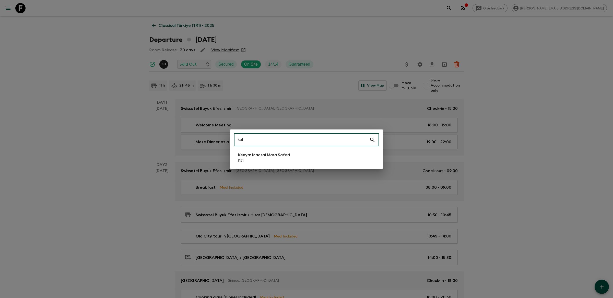
type input "ke1"
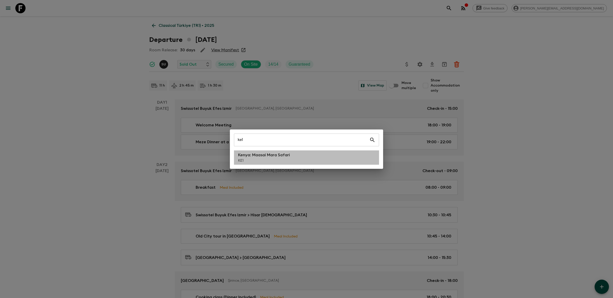
click at [321, 162] on li "[GEOGRAPHIC_DATA]: Maasai Mara Safari KE1" at bounding box center [306, 158] width 145 height 14
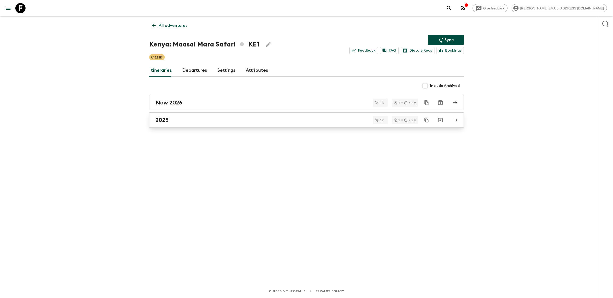
click at [309, 114] on link "2025" at bounding box center [306, 119] width 315 height 15
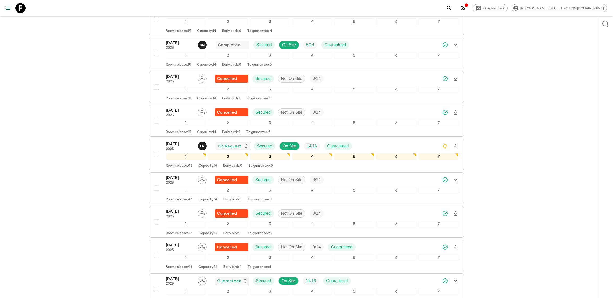
scroll to position [117, 0]
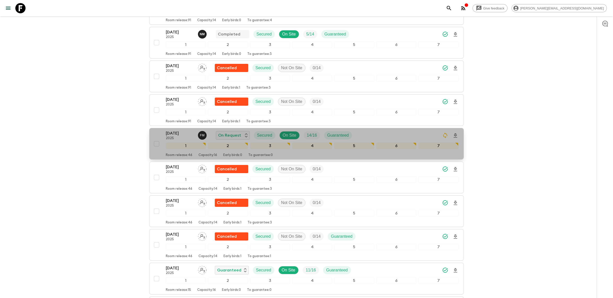
click at [359, 130] on div "[DATE] 2025 F M On Request Secured On Site 14 / 16 Guaranteed" at bounding box center [312, 135] width 293 height 10
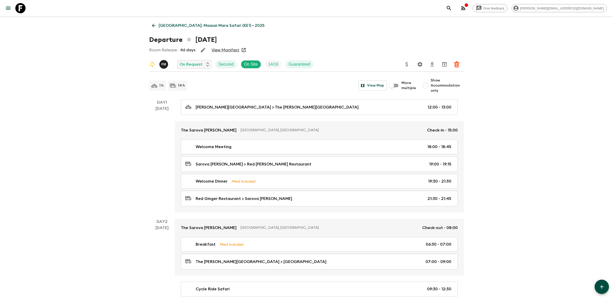
click at [420, 64] on icon "Settings" at bounding box center [420, 64] width 6 height 6
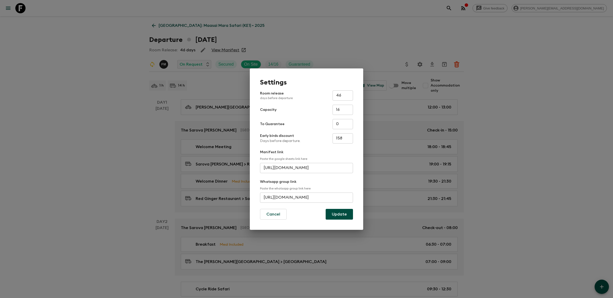
click at [281, 199] on input "[URL][DOMAIN_NAME]" at bounding box center [306, 198] width 93 height 10
click at [460, 12] on div "Settings Room release days before departure 46 ​ Capacity 16 ​ To Guarantee 0 ​…" at bounding box center [306, 149] width 613 height 298
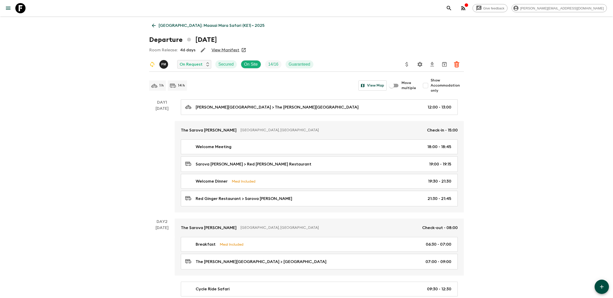
click at [454, 11] on button "search adventures" at bounding box center [449, 8] width 10 height 10
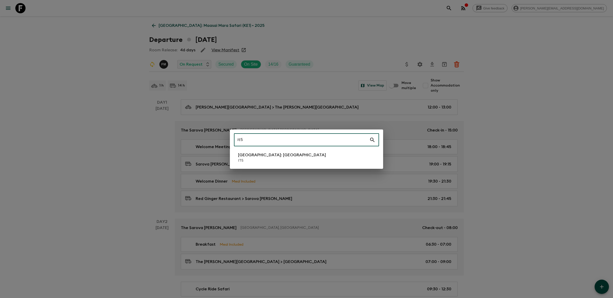
type input "it5"
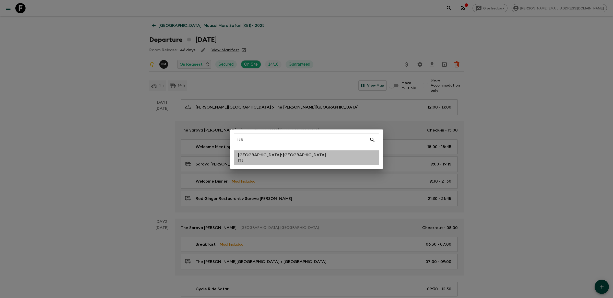
click at [311, 161] on li "[GEOGRAPHIC_DATA]: [GEOGRAPHIC_DATA] IT5" at bounding box center [306, 158] width 145 height 14
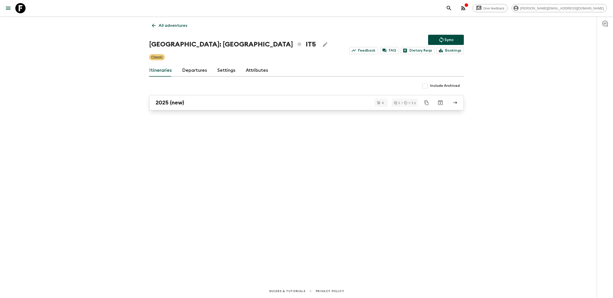
click at [311, 106] on div "2025 (new)" at bounding box center [302, 102] width 292 height 7
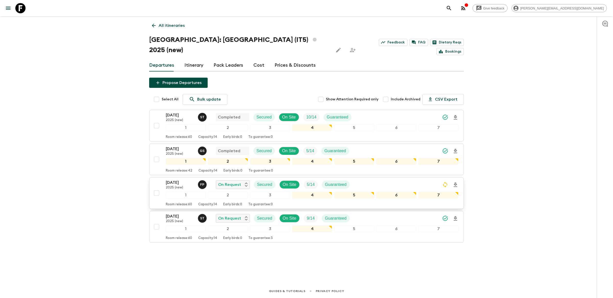
click at [362, 180] on div "[DATE] 2025 (new) F P On Request Secured On Site 5 / 14 Guaranteed" at bounding box center [312, 185] width 293 height 10
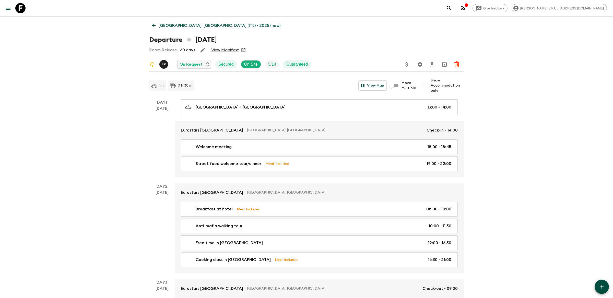
click at [420, 60] on button "Settings" at bounding box center [420, 64] width 10 height 10
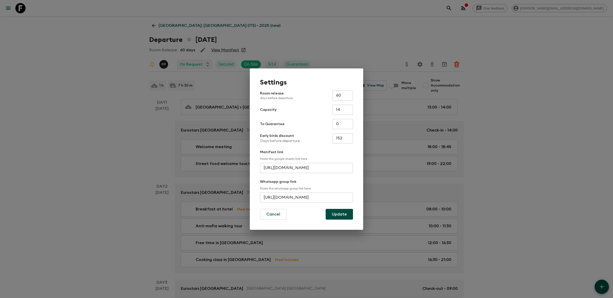
click at [329, 192] on div "Whatsapp group link Paste the whatsapp group link here [URL][DOMAIN_NAME] ​" at bounding box center [306, 191] width 93 height 24
click at [329, 195] on input "[URL][DOMAIN_NAME]" at bounding box center [306, 198] width 93 height 10
click at [292, 25] on div "Settings Room release days before departure 60 ​ Capacity 14 ​ To Guarantee 0 ​…" at bounding box center [306, 149] width 613 height 298
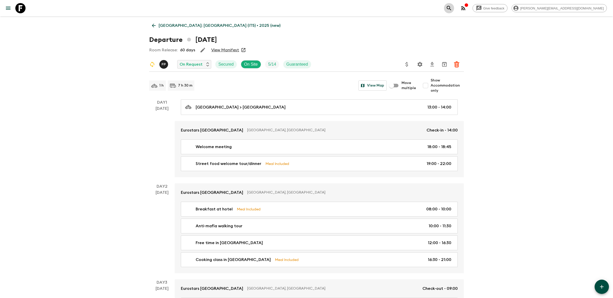
click at [452, 6] on icon "search adventures" at bounding box center [449, 8] width 6 height 6
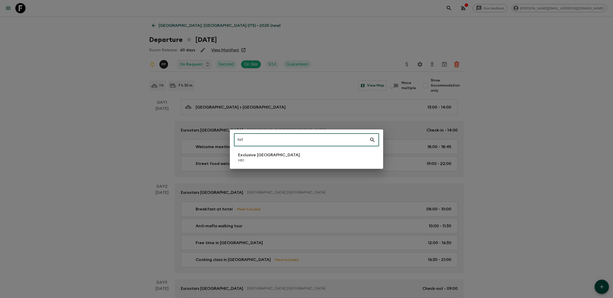
type input "hr1"
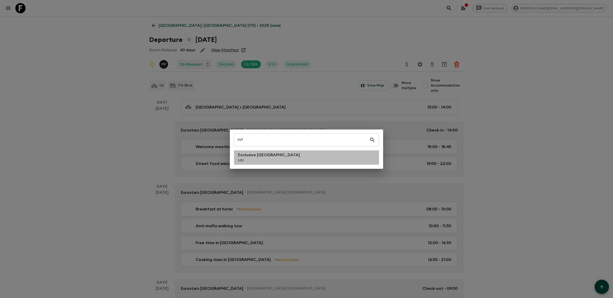
click at [282, 159] on li "Exclusive Croatia HR1" at bounding box center [306, 158] width 145 height 14
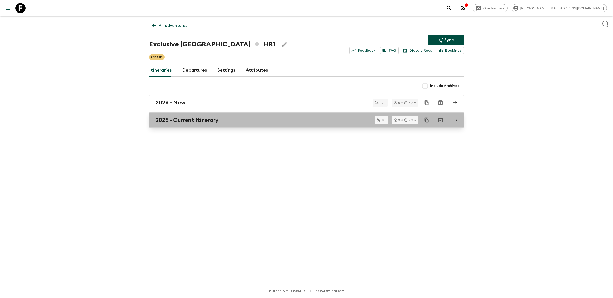
click at [287, 118] on div "2025 - Current Itinerary" at bounding box center [302, 120] width 292 height 7
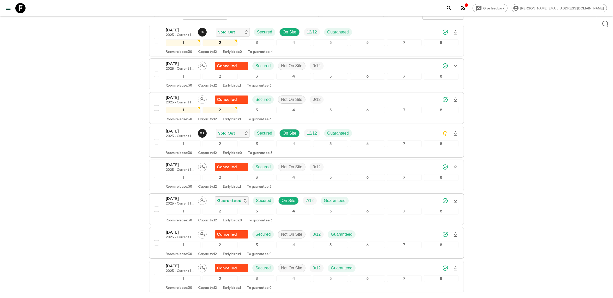
scroll to position [94, 0]
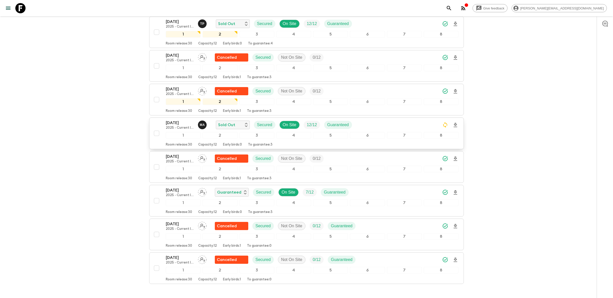
click at [365, 120] on div "[DATE] 2025 - Current Itinerary M A Sold Out Secured On Site 12 / 12 Guaranteed" at bounding box center [312, 125] width 293 height 10
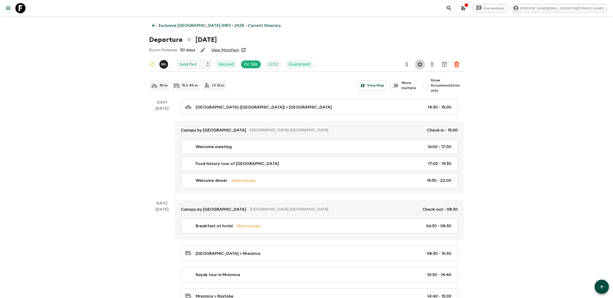
click at [421, 64] on icon "Settings" at bounding box center [420, 64] width 5 height 5
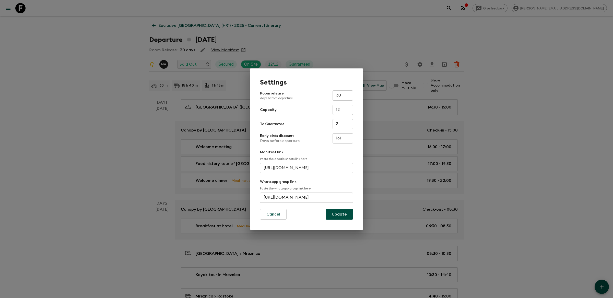
click at [285, 199] on input "[URL][DOMAIN_NAME]" at bounding box center [306, 198] width 93 height 10
